Goal: Task Accomplishment & Management: Manage account settings

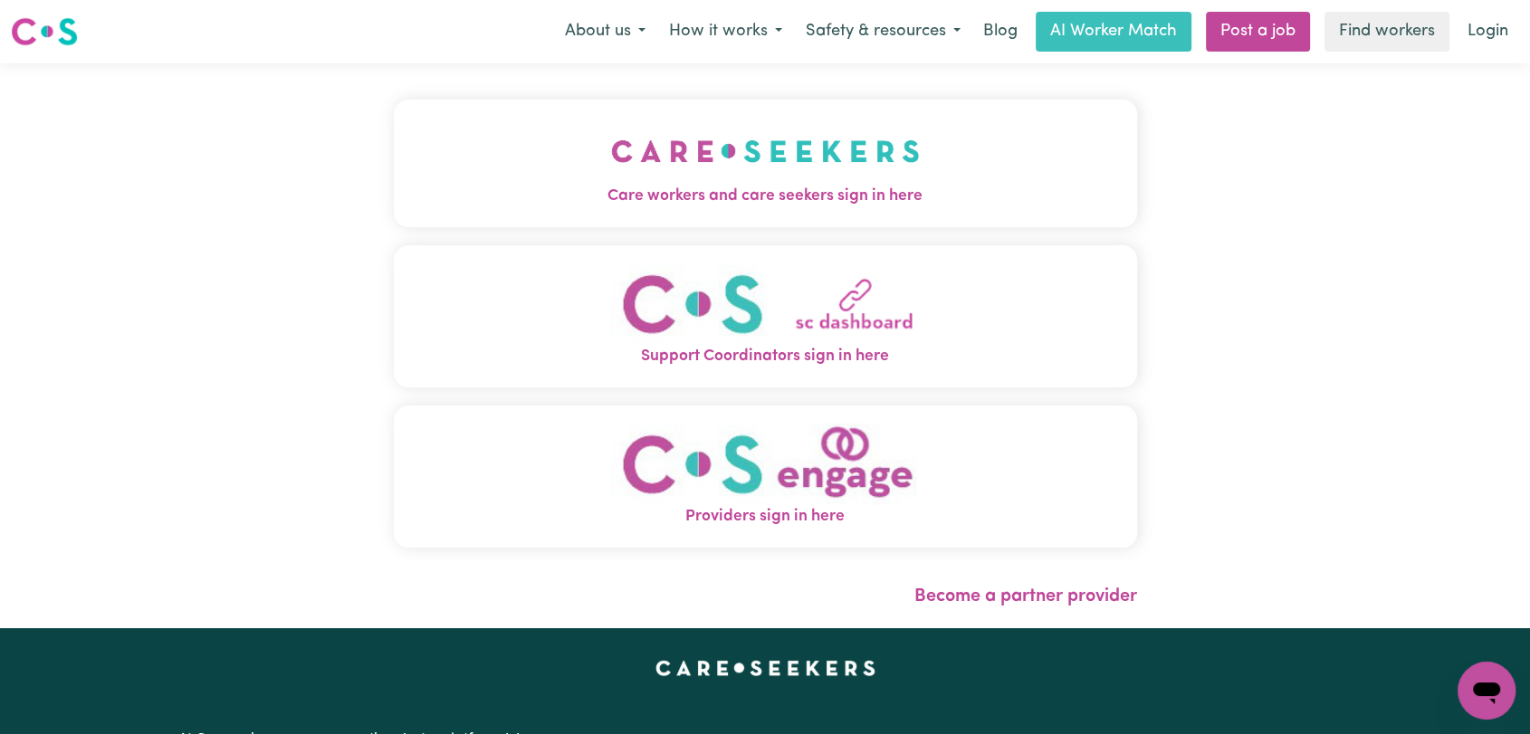
click at [623, 168] on img "Care workers and care seekers sign in here" at bounding box center [765, 151] width 309 height 67
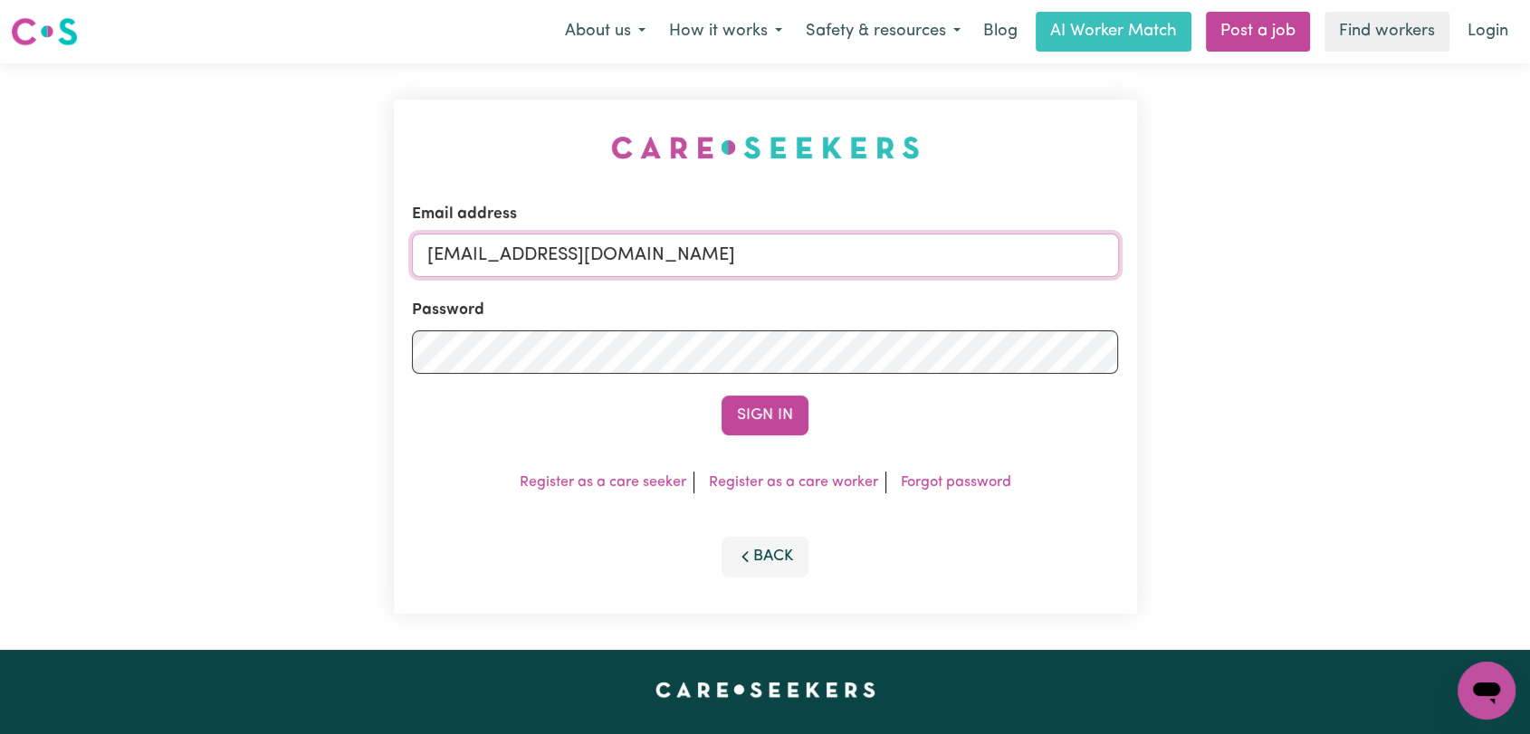
click at [746, 258] on input "[EMAIL_ADDRESS][DOMAIN_NAME]" at bounding box center [765, 255] width 707 height 43
drag, startPoint x: 521, startPoint y: 263, endPoint x: 1034, endPoint y: 315, distance: 516.1
click at [1034, 315] on form "Email address Superuser~[EMAIL_ADDRESS][DOMAIN_NAME] Password Sign In" at bounding box center [765, 319] width 707 height 233
type input "Superuser~[EMAIL_ADDRESS][DOMAIN_NAME]"
click at [793, 409] on button "Sign In" at bounding box center [765, 416] width 87 height 40
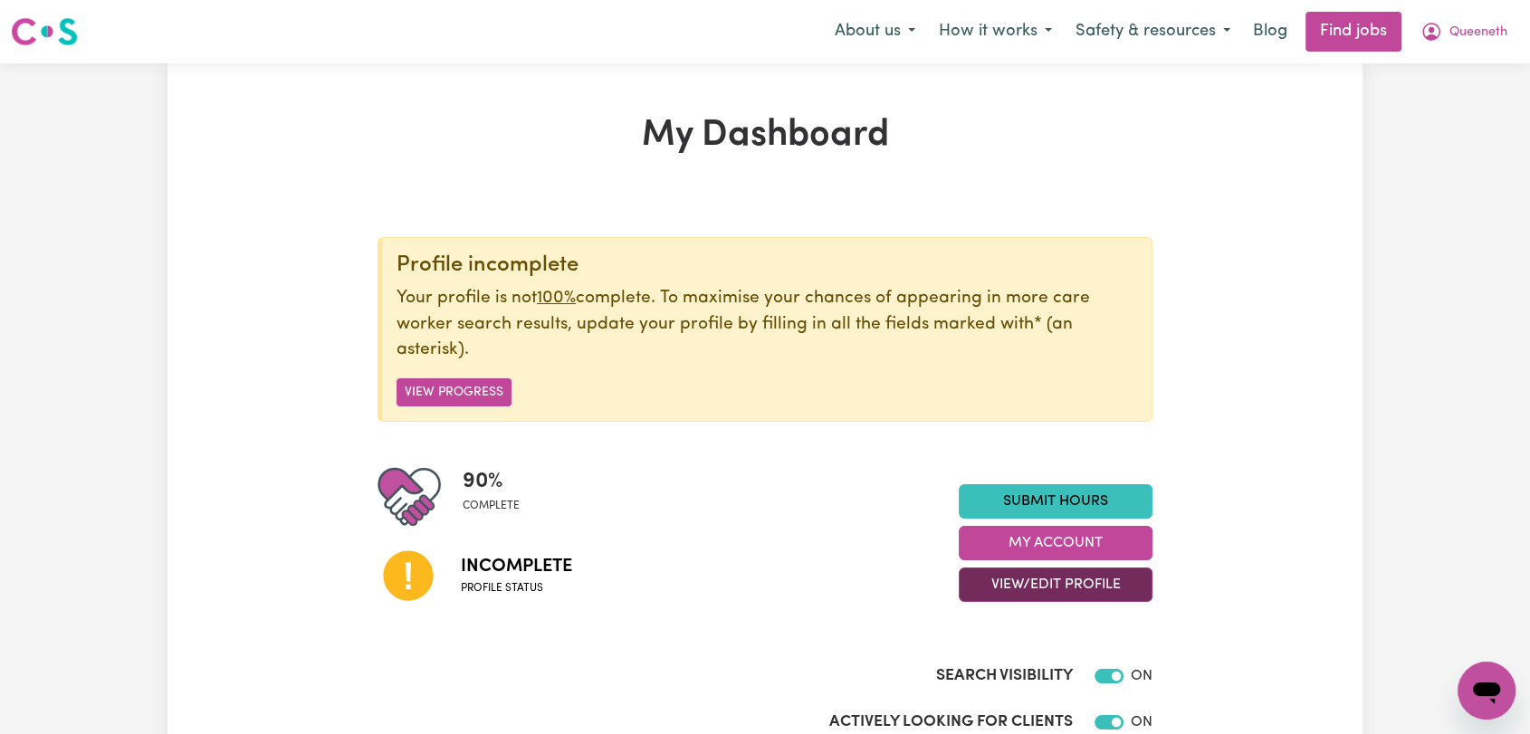
click at [1111, 588] on button "View/Edit Profile" at bounding box center [1056, 585] width 194 height 34
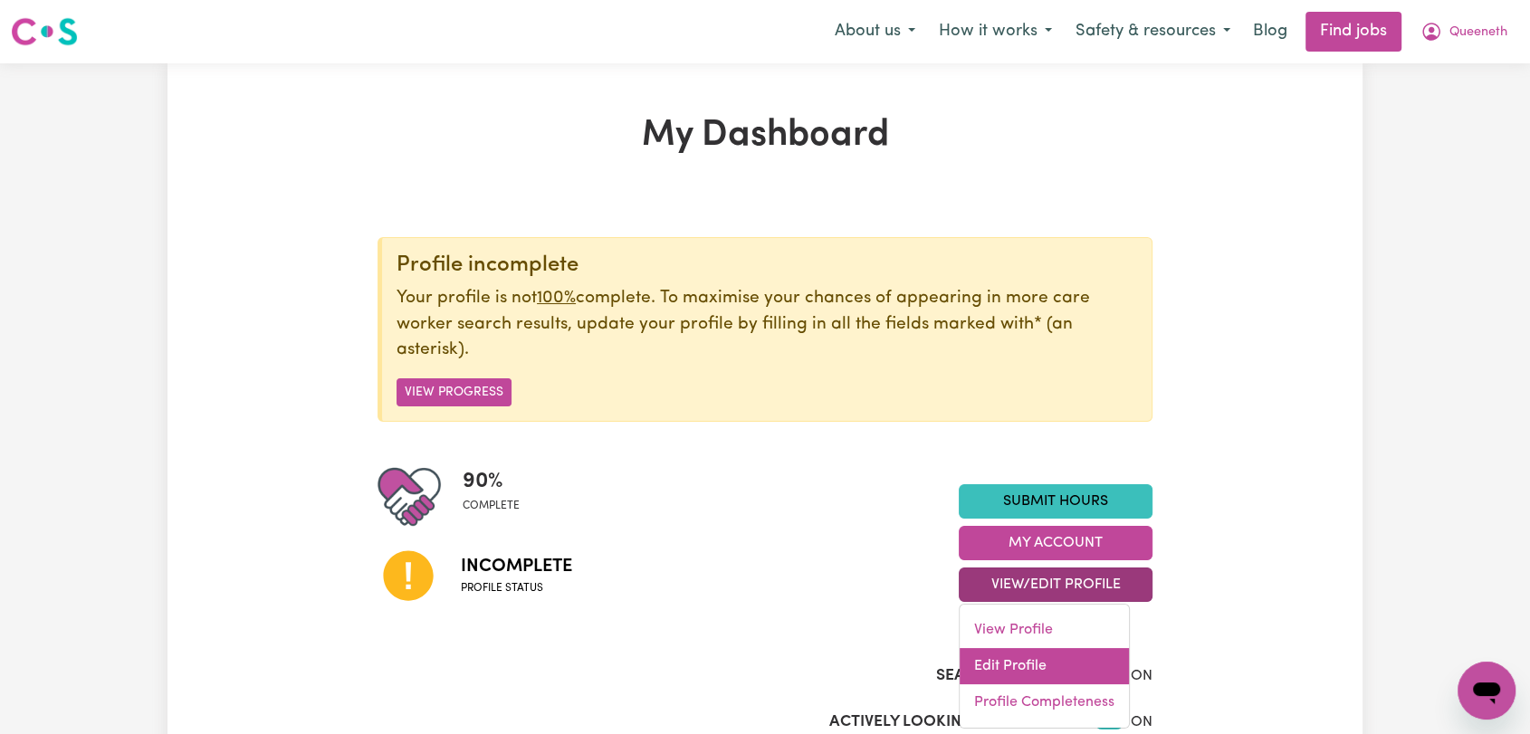
click at [1029, 664] on link "Edit Profile" at bounding box center [1044, 666] width 169 height 36
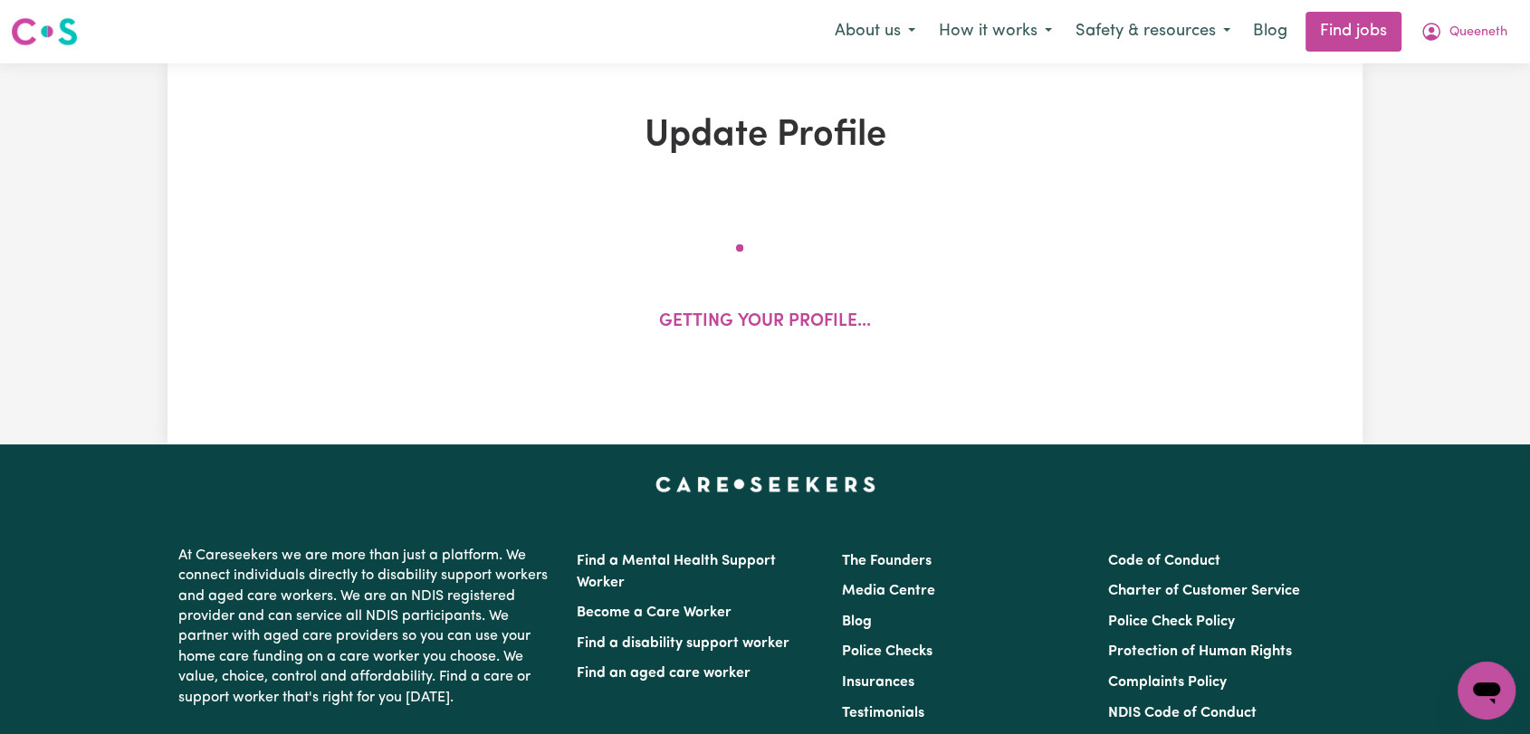
select select "[DEMOGRAPHIC_DATA]"
select select "Australian PR"
select select "Studying a healthcare related degree or qualification"
select select "40"
select select "50"
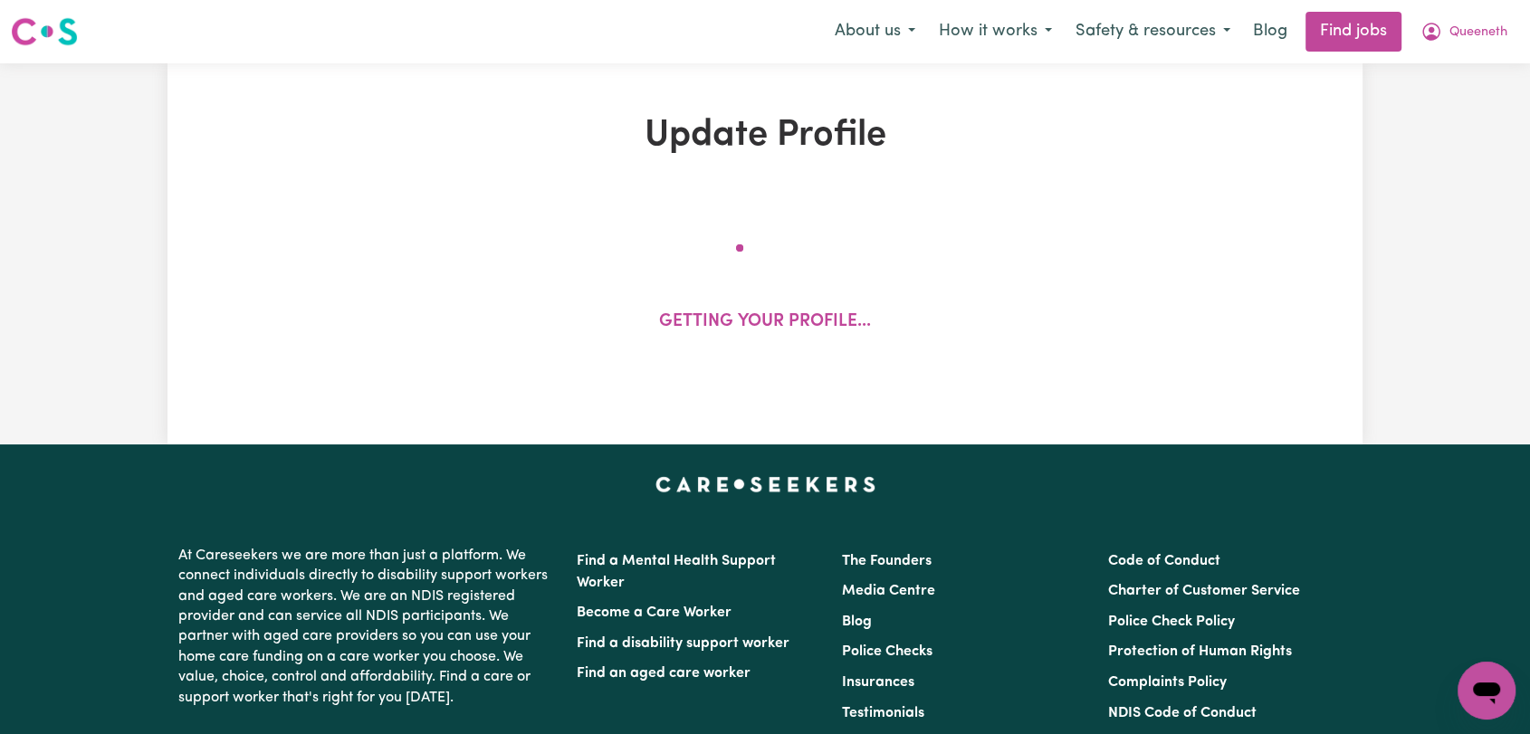
select select "50"
select select "105"
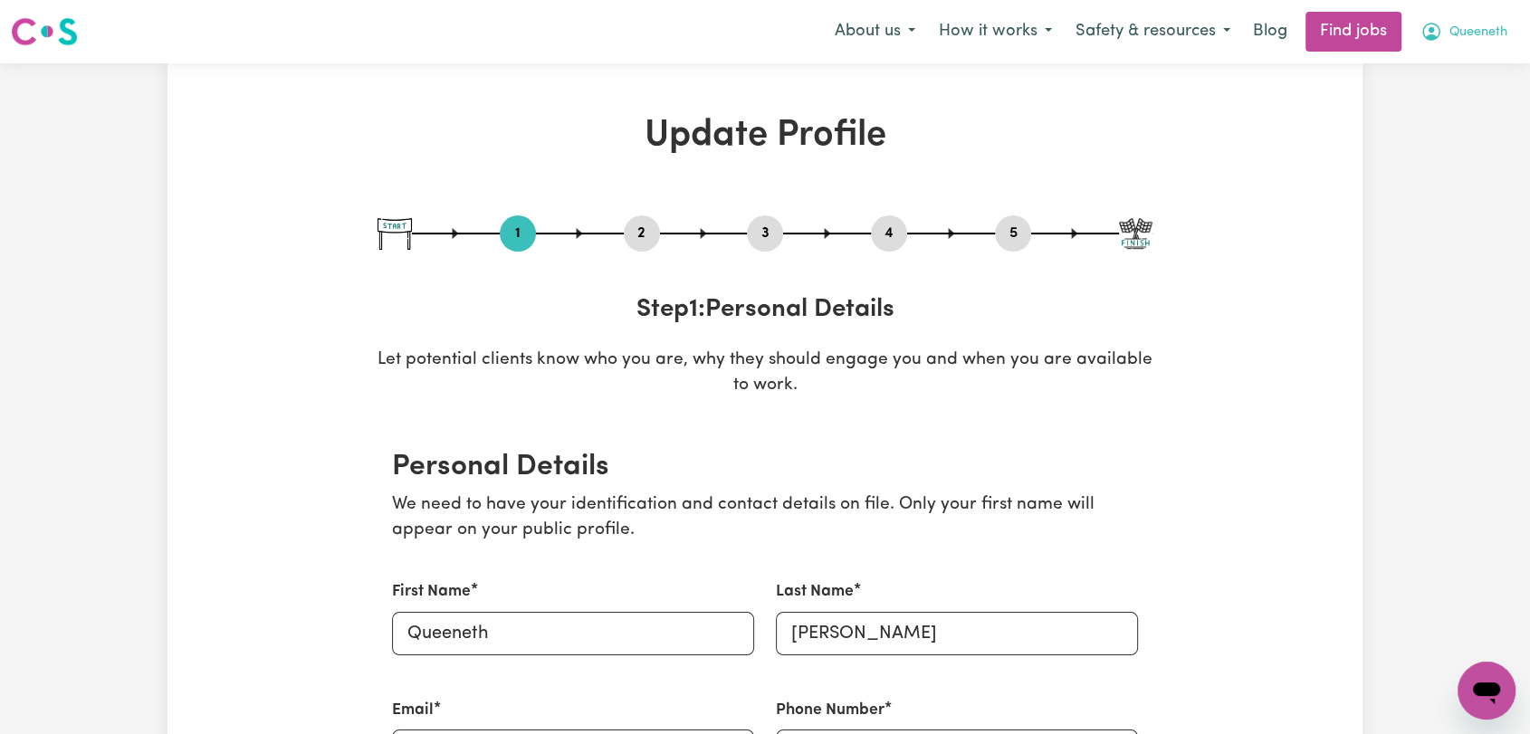
click at [1470, 32] on span "Queeneth" at bounding box center [1479, 33] width 58 height 20
click at [1460, 70] on link "My Account" at bounding box center [1446, 70] width 143 height 34
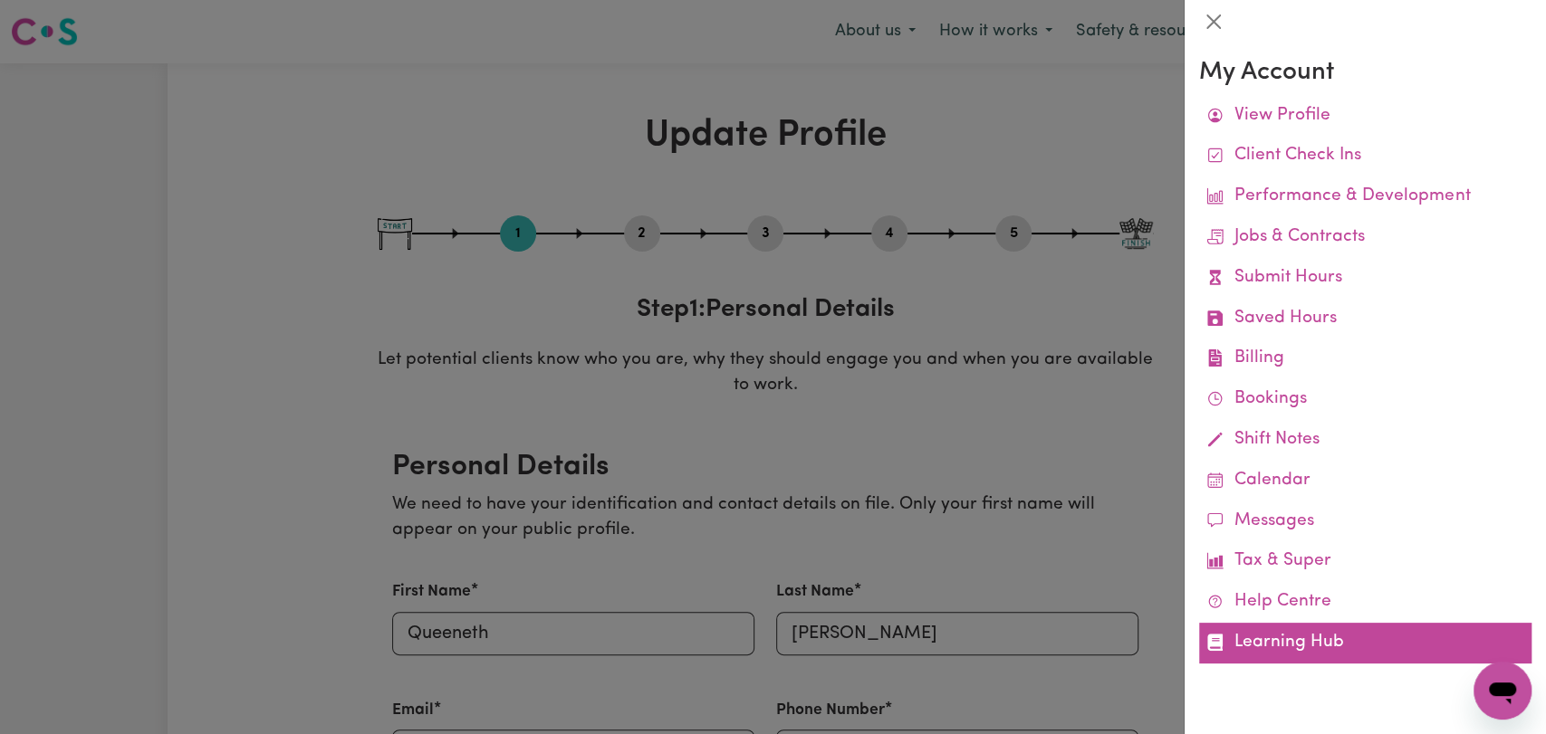
click at [1284, 634] on link "Learning Hub" at bounding box center [1365, 643] width 332 height 41
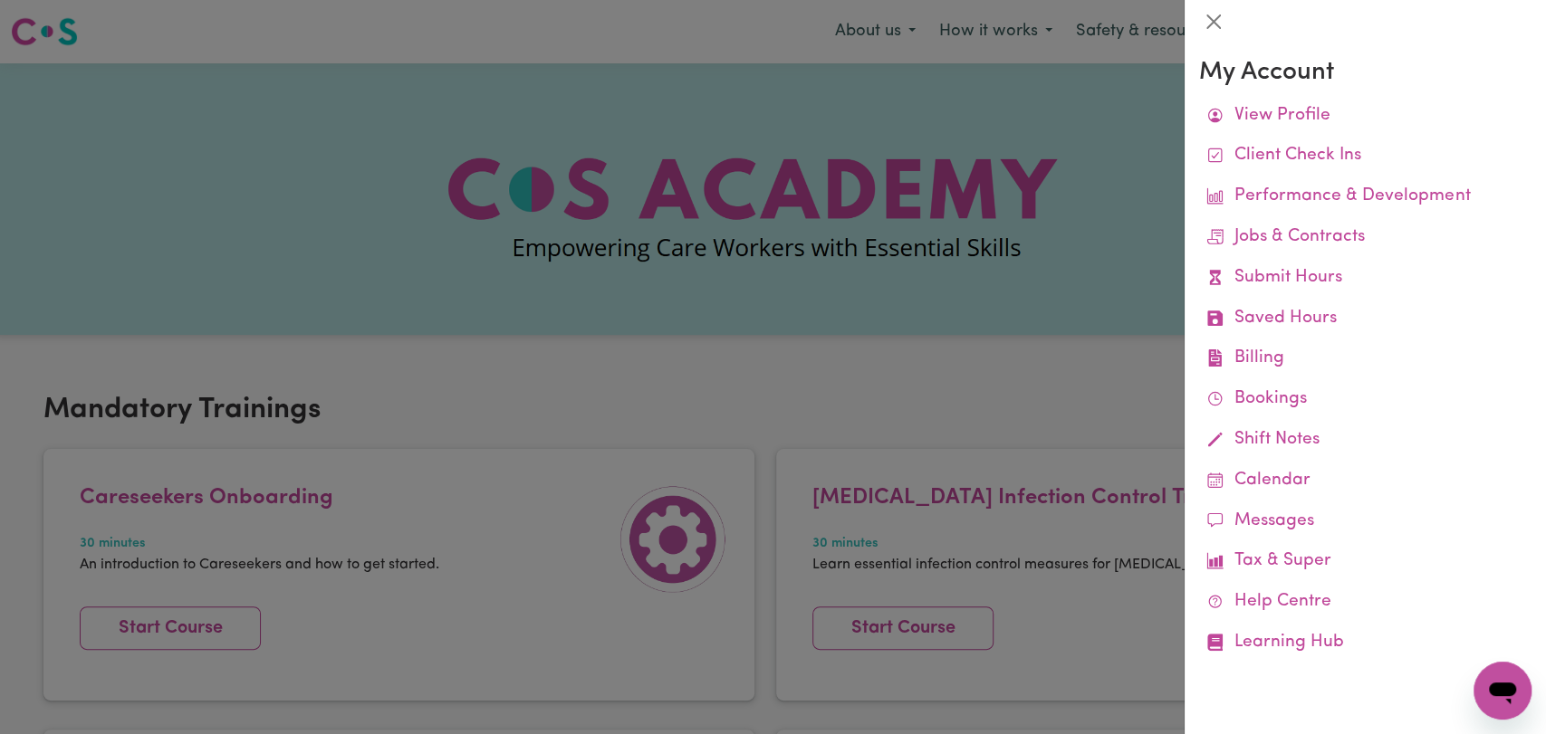
click at [386, 324] on div at bounding box center [773, 367] width 1546 height 734
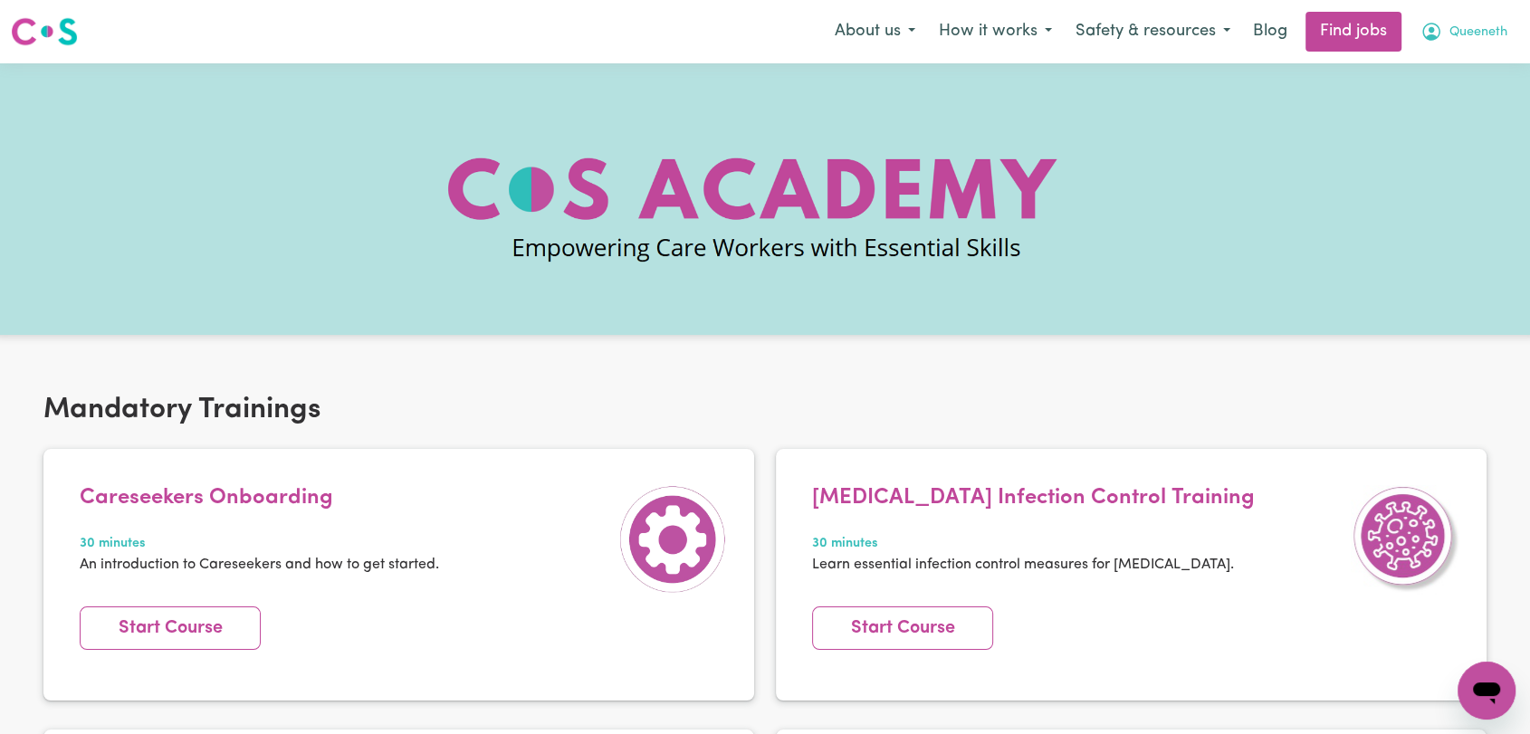
click at [1474, 38] on span "Queeneth" at bounding box center [1479, 33] width 58 height 20
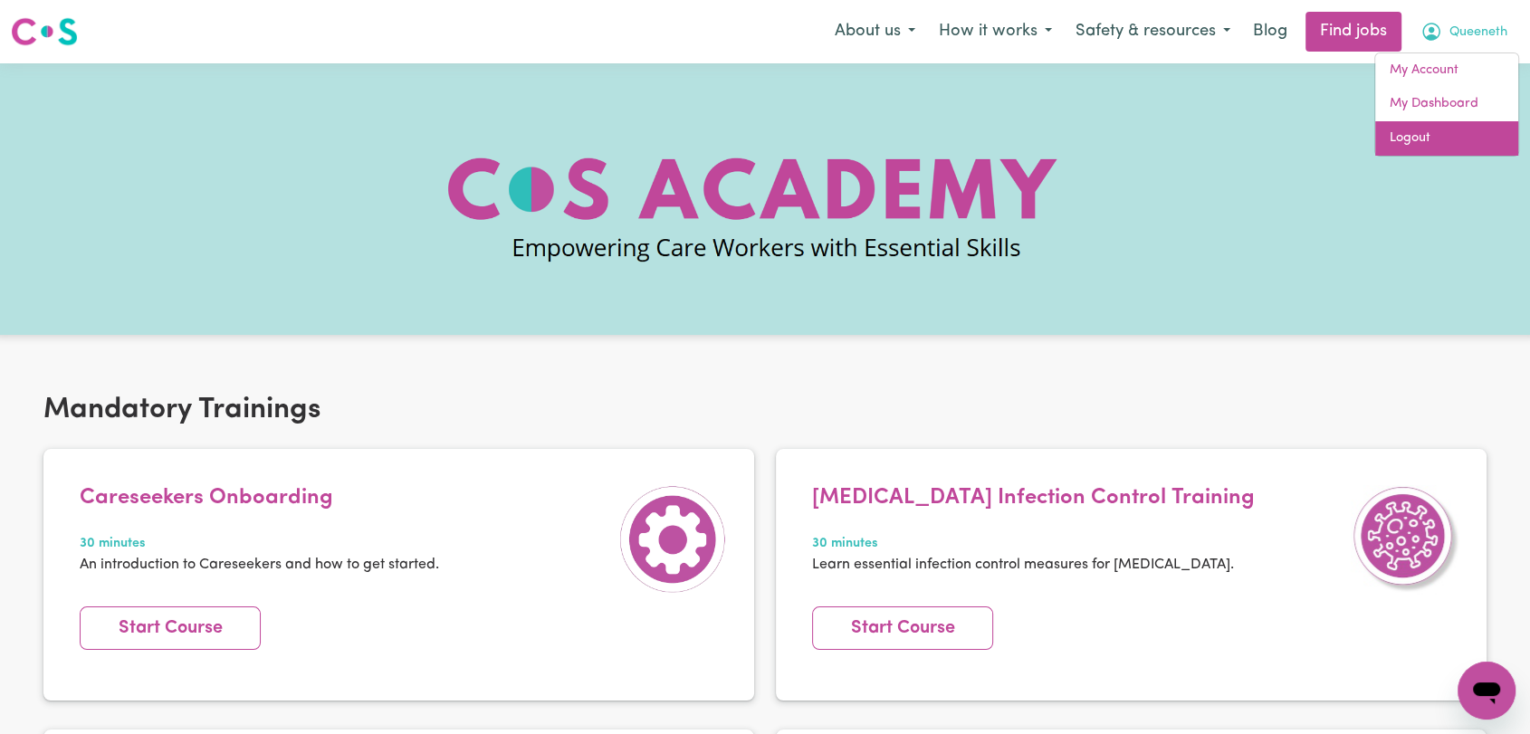
click at [1441, 135] on link "Logout" at bounding box center [1446, 138] width 143 height 34
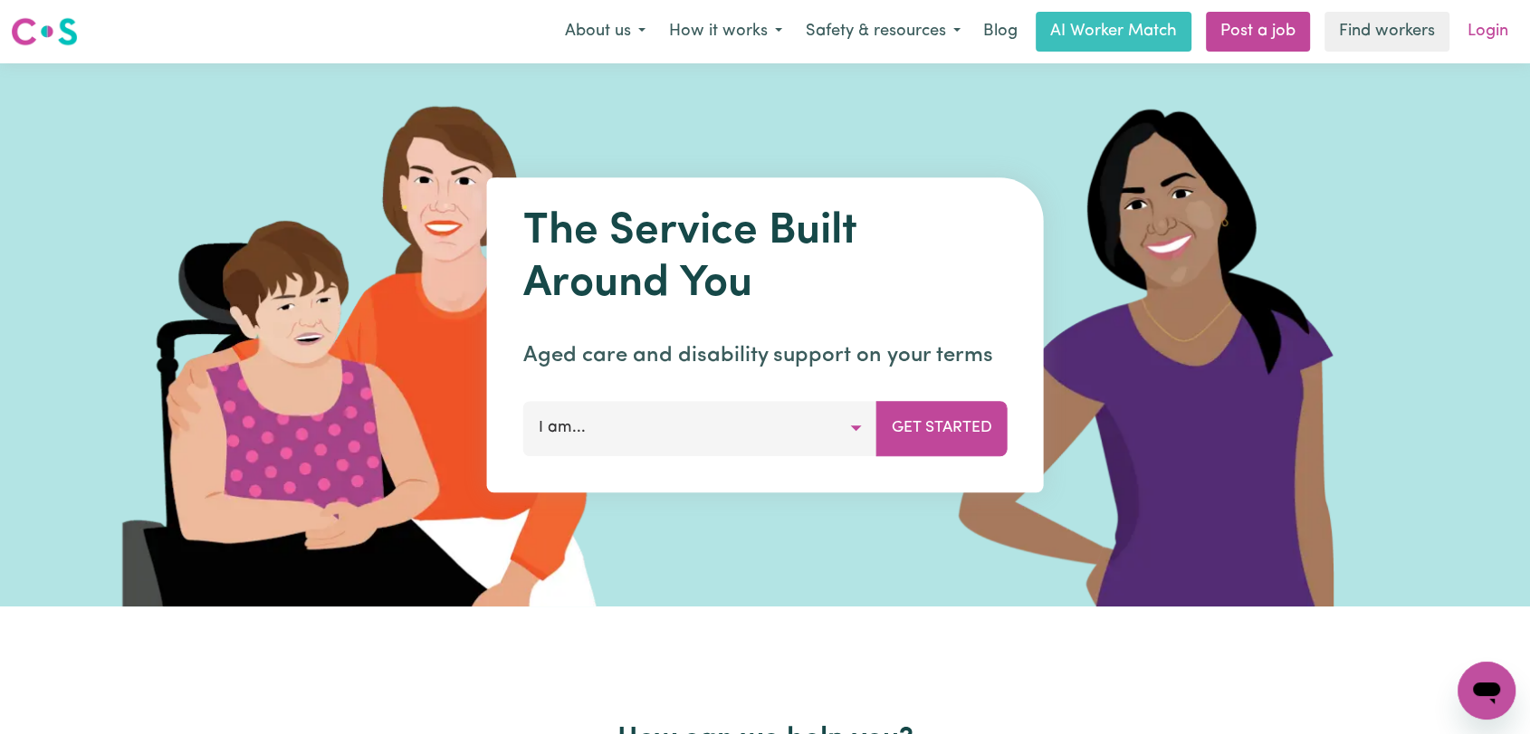
click at [1469, 38] on link "Login" at bounding box center [1488, 32] width 62 height 40
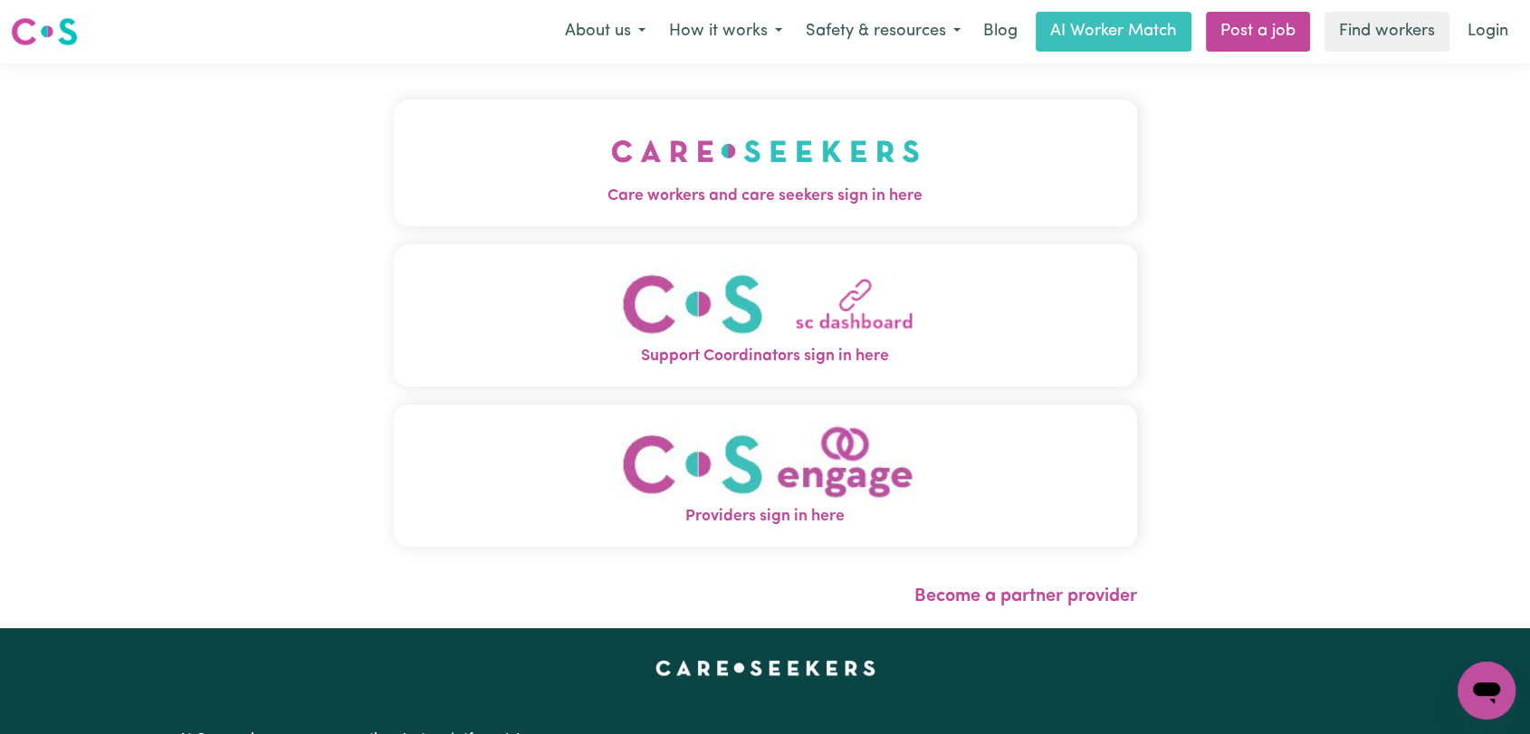
click at [564, 148] on button "Care workers and care seekers sign in here" at bounding box center [765, 163] width 743 height 127
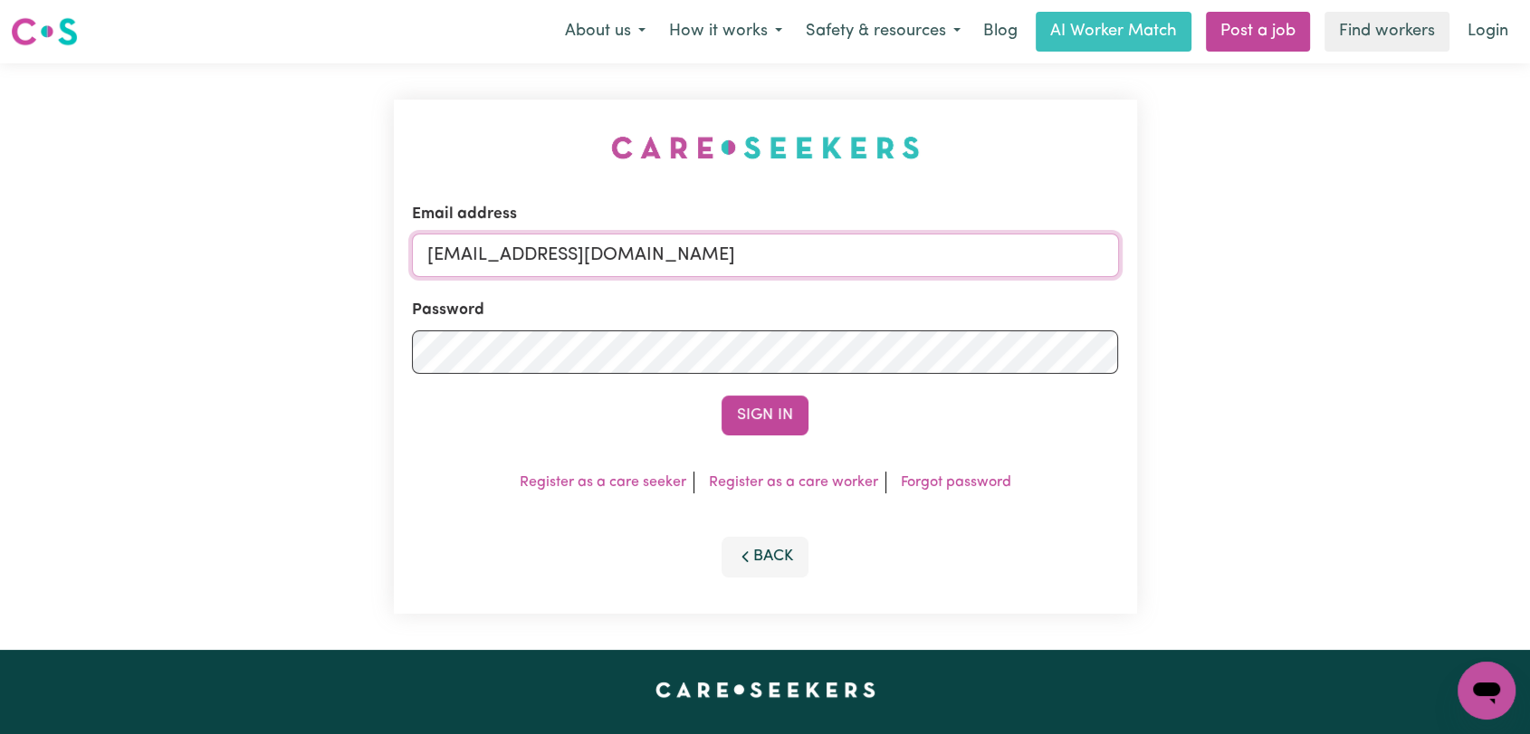
click at [744, 248] on input "[EMAIL_ADDRESS][DOMAIN_NAME]" at bounding box center [765, 255] width 707 height 43
drag, startPoint x: 519, startPoint y: 251, endPoint x: 1226, endPoint y: 248, distance: 707.1
click at [1226, 248] on div "Email address Superuser~[EMAIL_ADDRESS][DOMAIN_NAME] Password Sign In Register …" at bounding box center [765, 356] width 1530 height 587
click at [526, 252] on input "Superuser~ [EMAIL_ADDRESS][DOMAIN_NAME]" at bounding box center [765, 255] width 707 height 43
type input "Superuser~[EMAIL_ADDRESS][DOMAIN_NAME]"
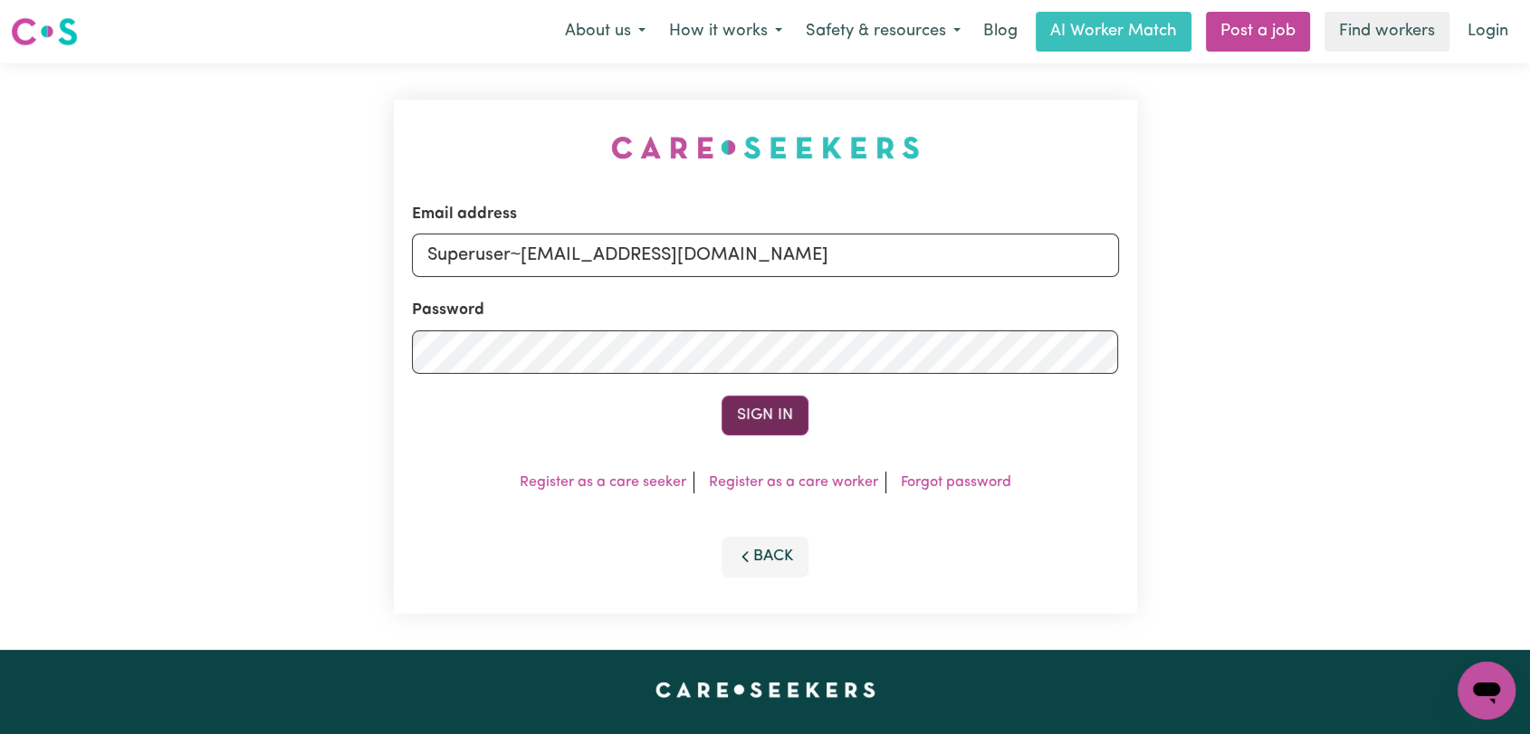
click at [759, 415] on button "Sign In" at bounding box center [765, 416] width 87 height 40
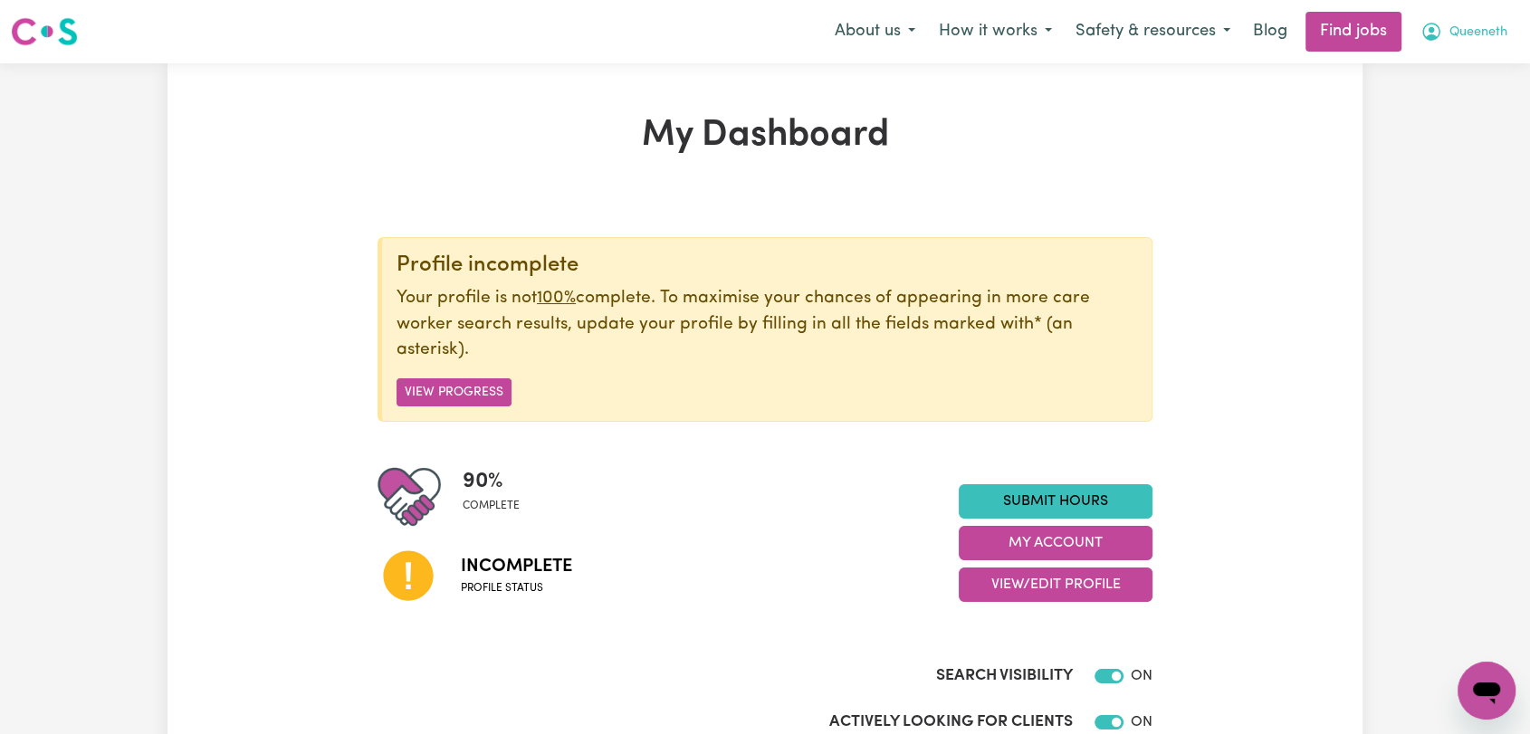
click at [1479, 38] on span "Queeneth" at bounding box center [1479, 33] width 58 height 20
click at [1443, 124] on link "Logout" at bounding box center [1446, 138] width 143 height 34
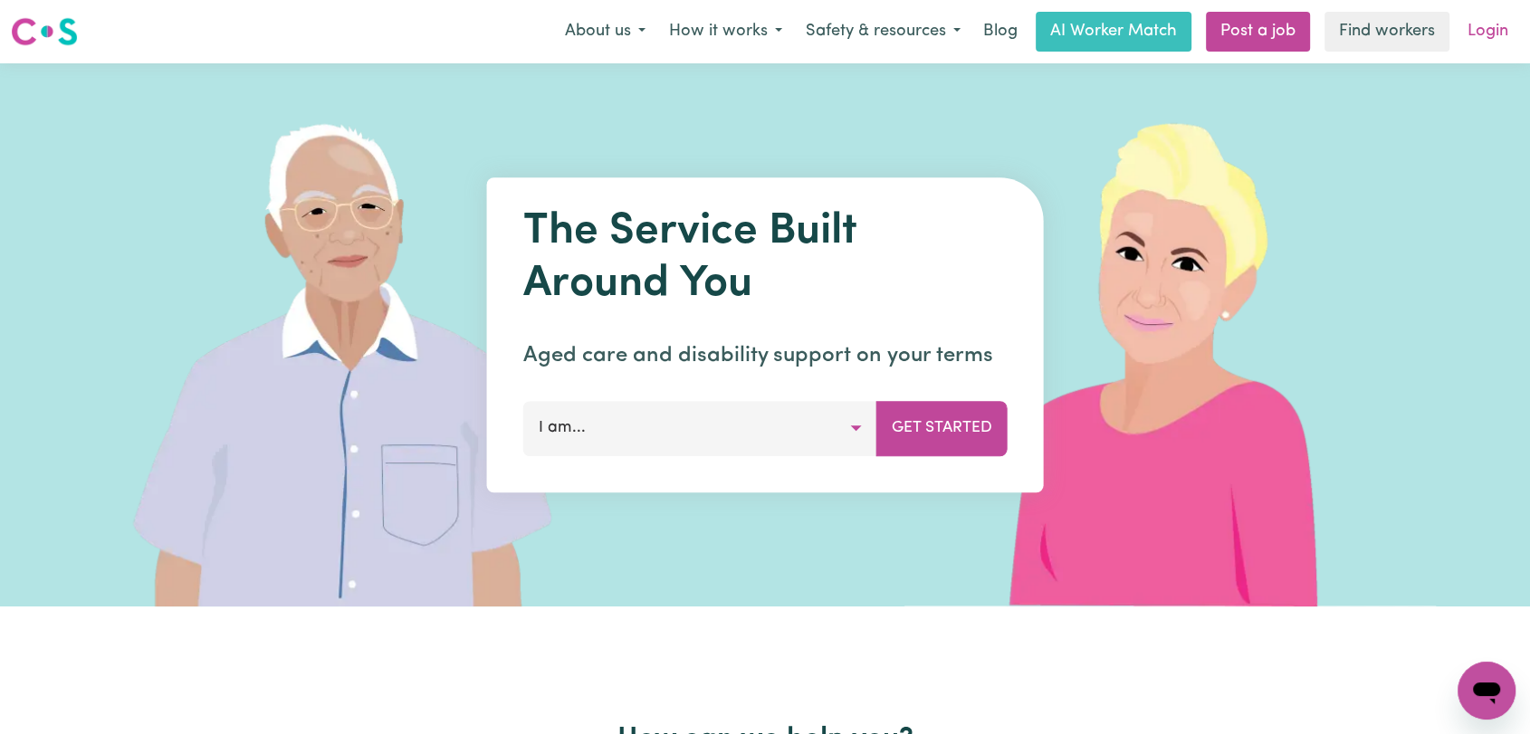
click at [1482, 38] on link "Login" at bounding box center [1488, 32] width 62 height 40
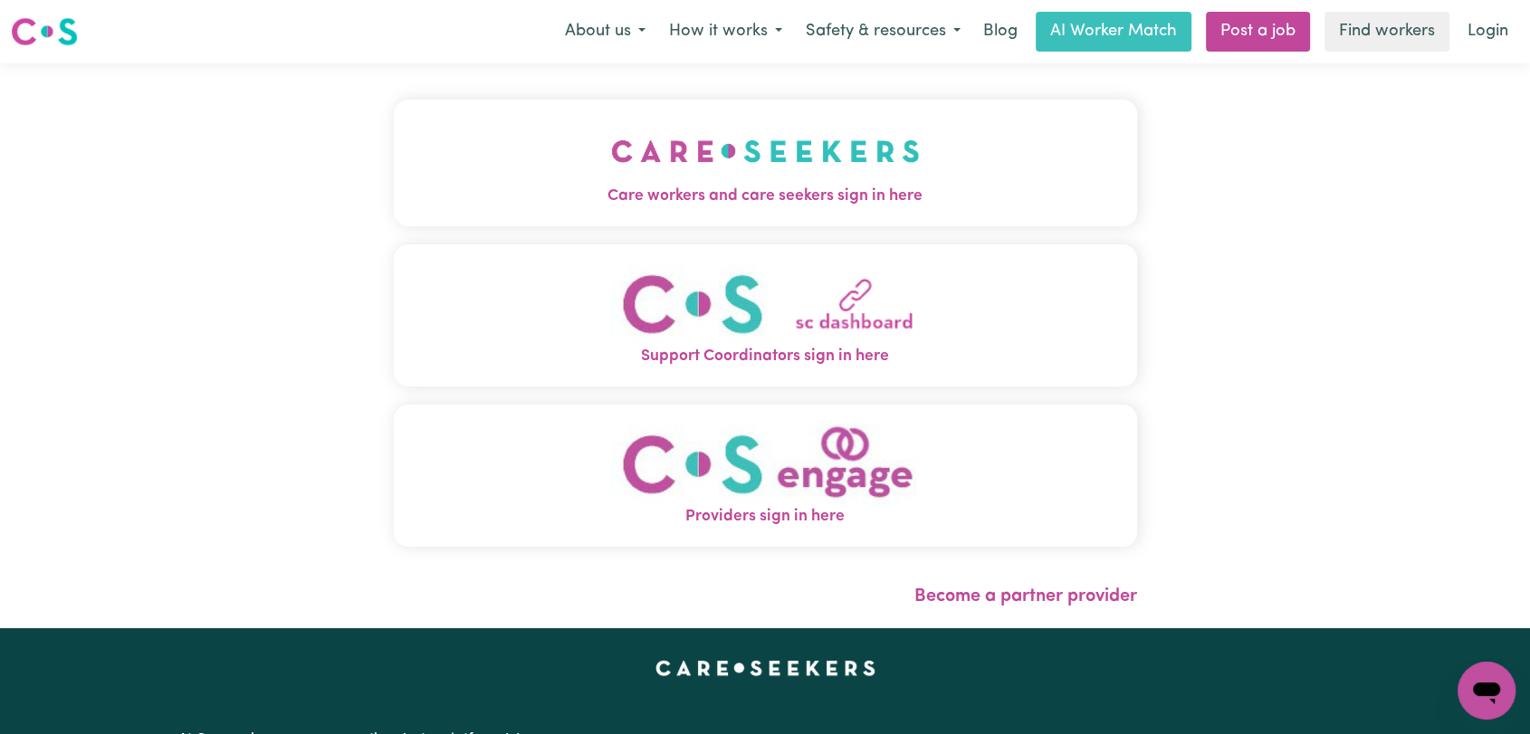
click at [817, 190] on span "Care workers and care seekers sign in here" at bounding box center [765, 197] width 743 height 24
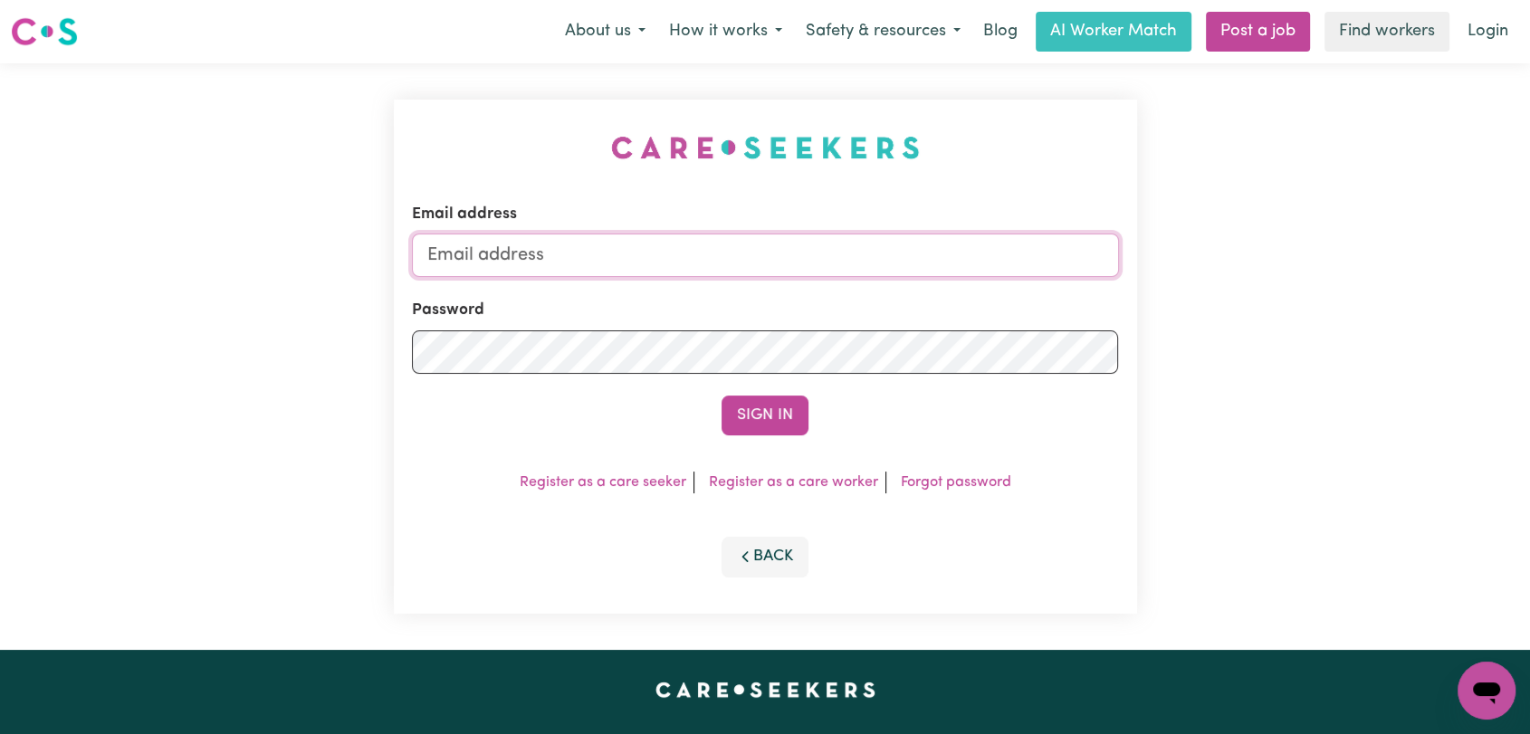
type input "[EMAIL_ADDRESS][DOMAIN_NAME]"
click at [761, 417] on button "Sign In" at bounding box center [765, 416] width 87 height 40
